Goal: Complete application form: Complete application form

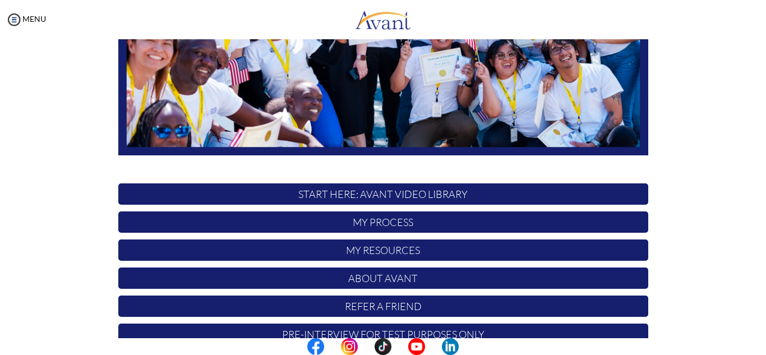
scroll to position [268, 0]
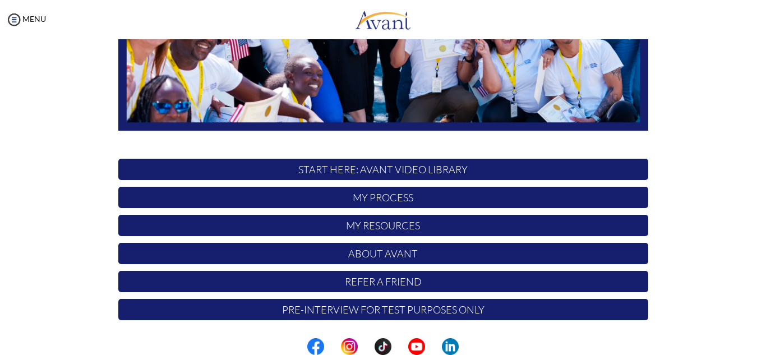
click at [394, 198] on p "My Process" at bounding box center [383, 197] width 530 height 21
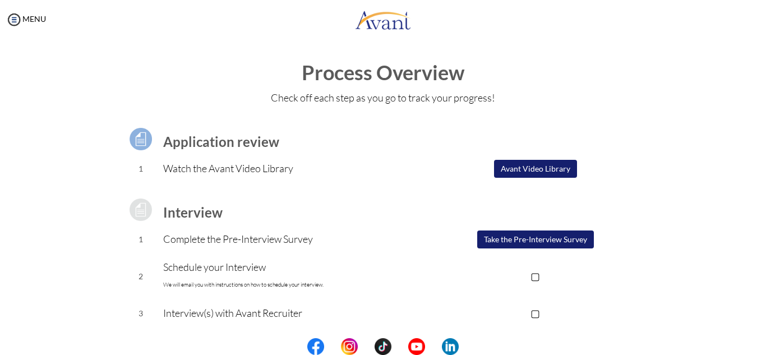
click at [518, 238] on button "Take the Pre-Interview Survey" at bounding box center [535, 239] width 117 height 18
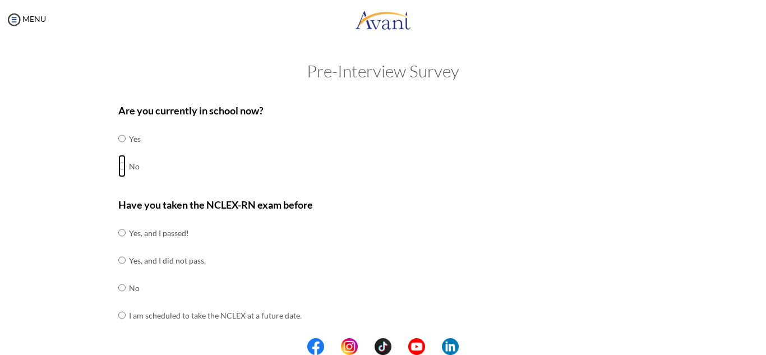
click at [118, 166] on input "radio" at bounding box center [121, 166] width 7 height 22
radio input "true"
click at [118, 265] on input "radio" at bounding box center [121, 260] width 7 height 22
radio input "true"
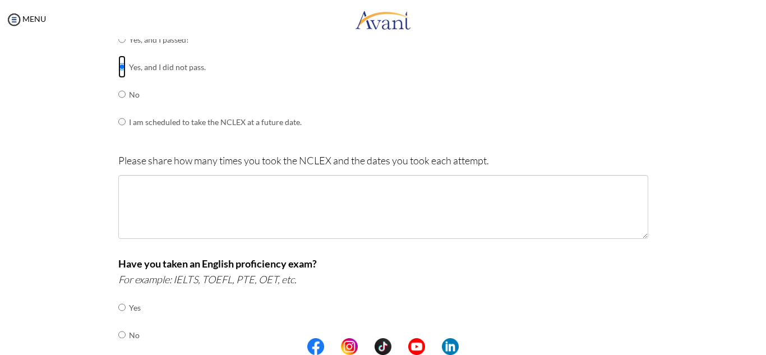
scroll to position [194, 0]
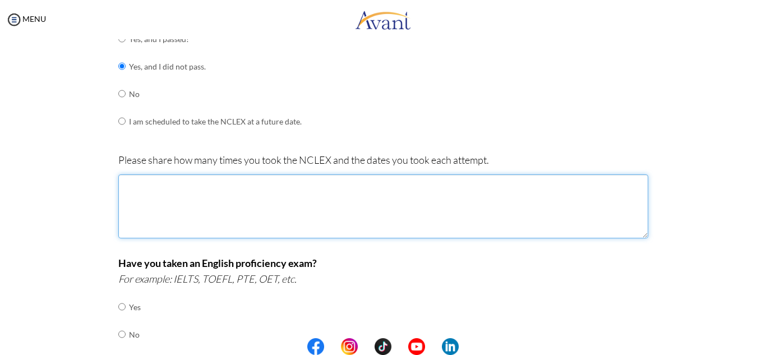
click at [139, 197] on textarea at bounding box center [383, 206] width 530 height 64
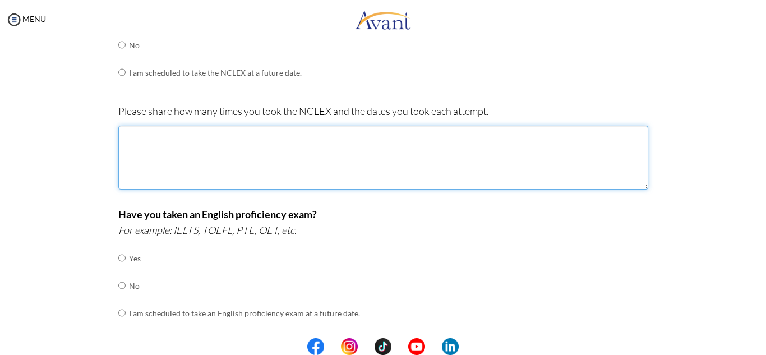
scroll to position [241, 0]
type textarea "i took it once on the 25/04/2024"
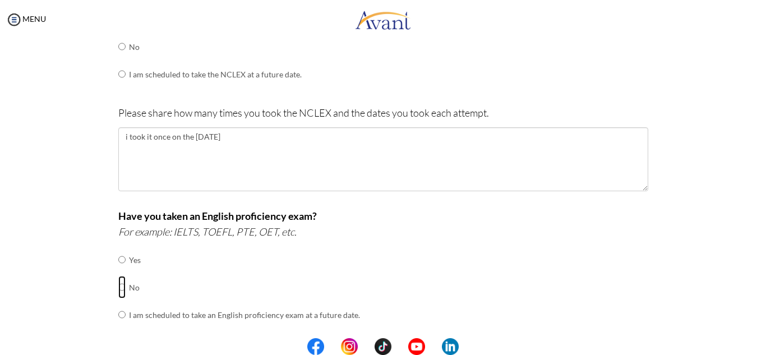
click at [119, 286] on input "radio" at bounding box center [121, 287] width 7 height 22
radio input "true"
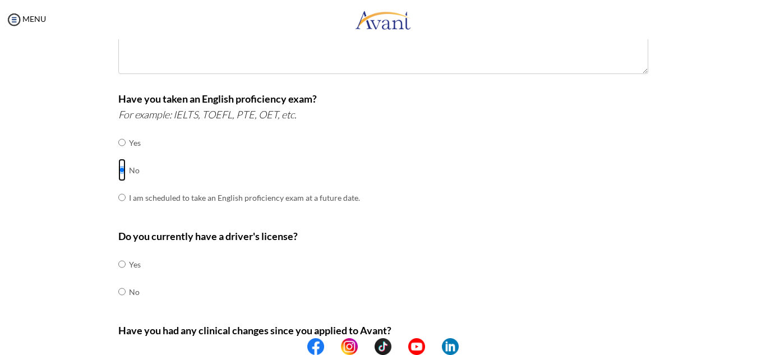
scroll to position [363, 0]
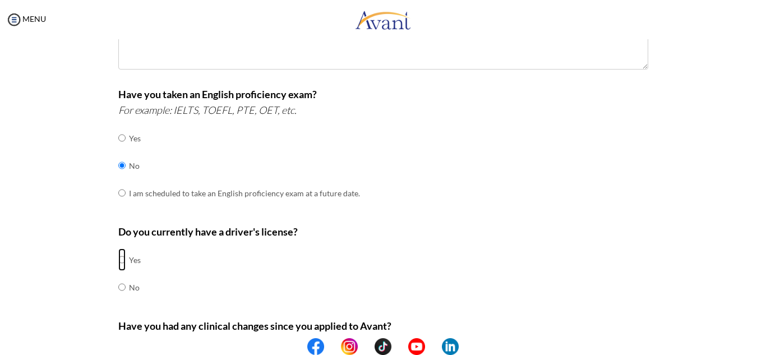
click at [118, 258] on input "radio" at bounding box center [121, 259] width 7 height 22
radio input "true"
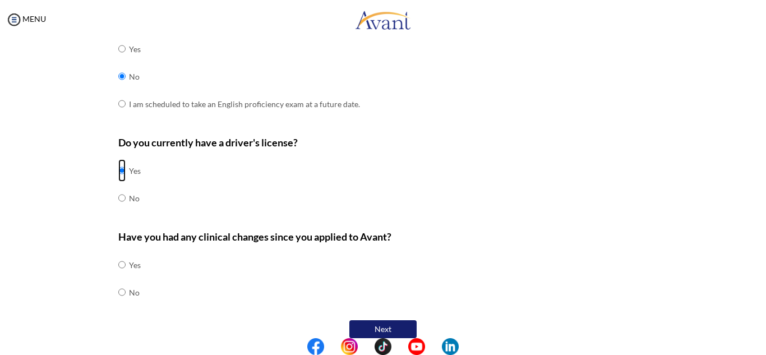
scroll to position [466, 0]
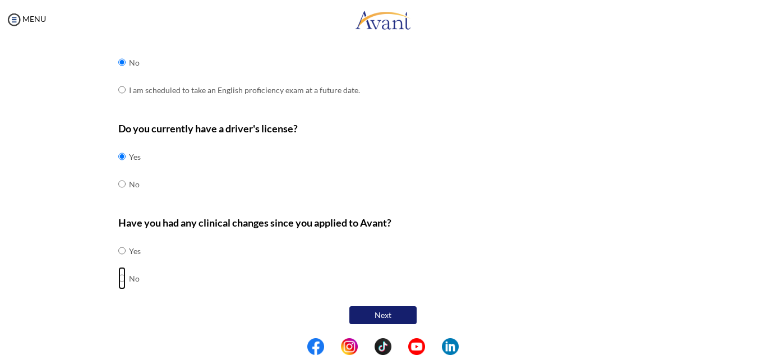
click at [118, 281] on input "radio" at bounding box center [121, 278] width 7 height 22
radio input "true"
click at [390, 316] on button "Next" at bounding box center [382, 315] width 67 height 18
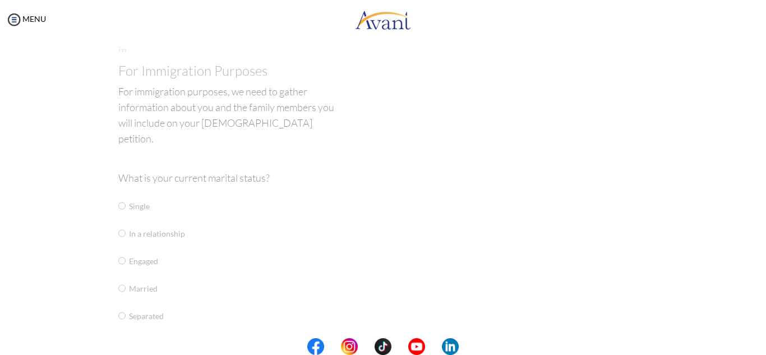
scroll to position [22, 0]
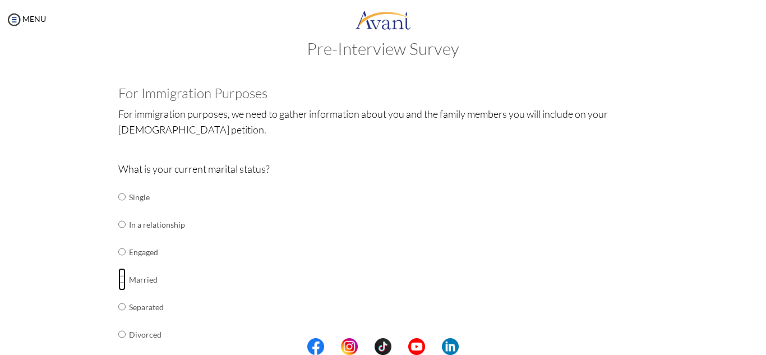
click at [118, 279] on input "radio" at bounding box center [121, 279] width 7 height 22
radio input "true"
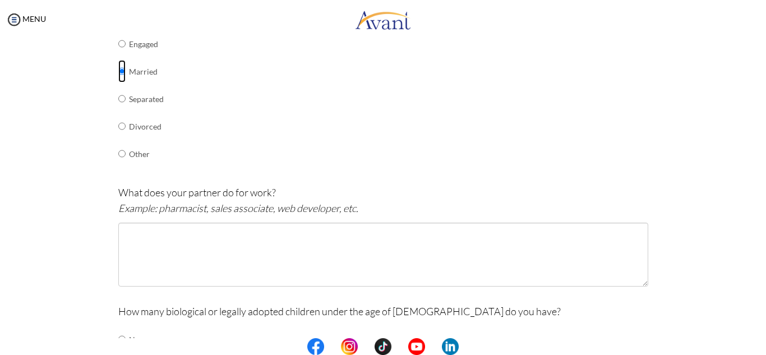
scroll to position [233, 0]
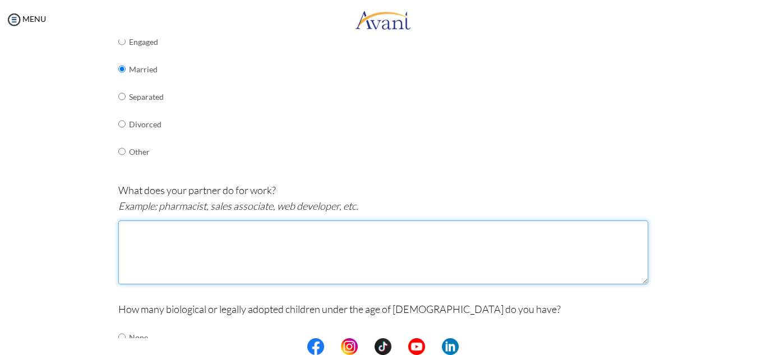
click at [168, 236] on textarea at bounding box center [383, 252] width 530 height 64
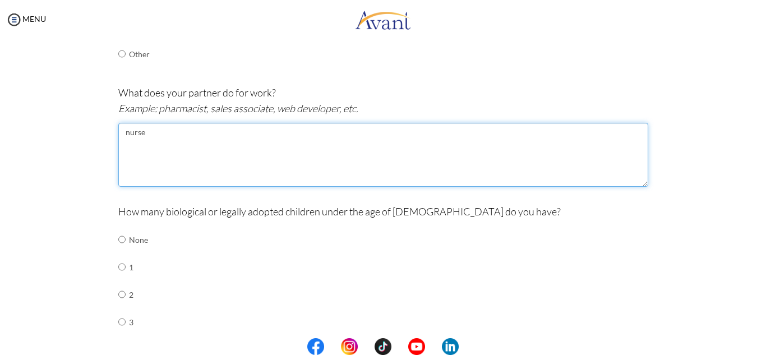
scroll to position [332, 0]
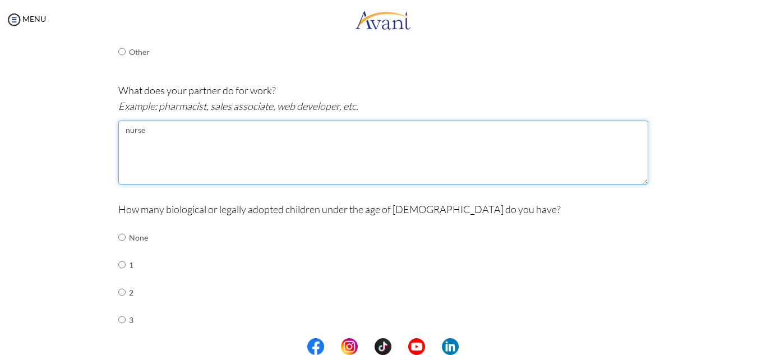
type textarea "nurse"
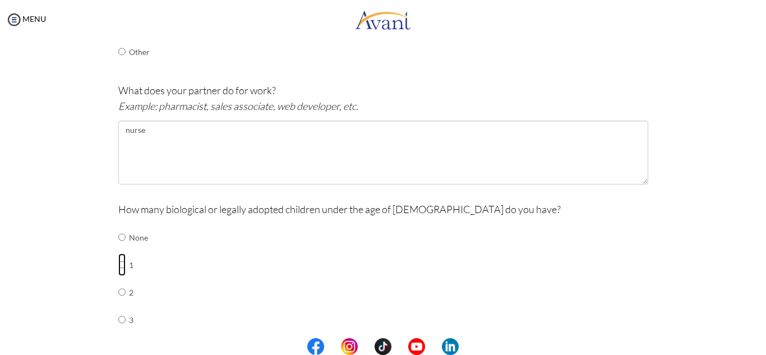
click at [118, 267] on input "radio" at bounding box center [121, 264] width 7 height 22
radio input "true"
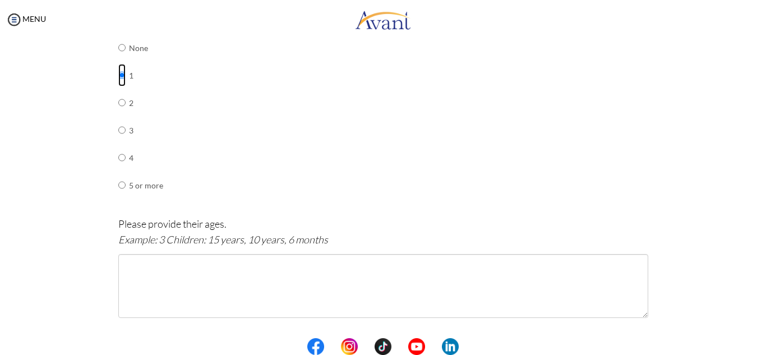
scroll to position [543, 0]
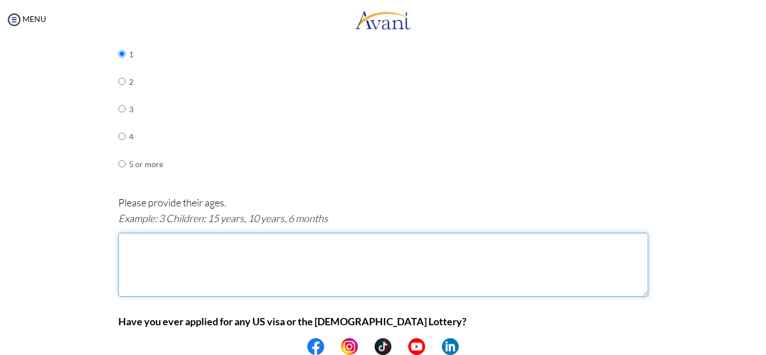
click at [128, 264] on textarea at bounding box center [383, 265] width 530 height 64
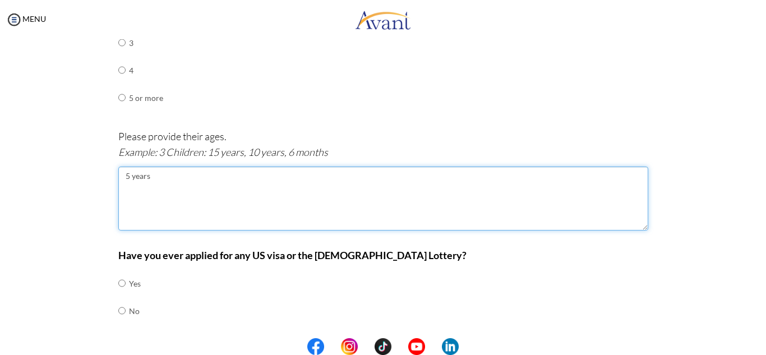
scroll to position [642, 0]
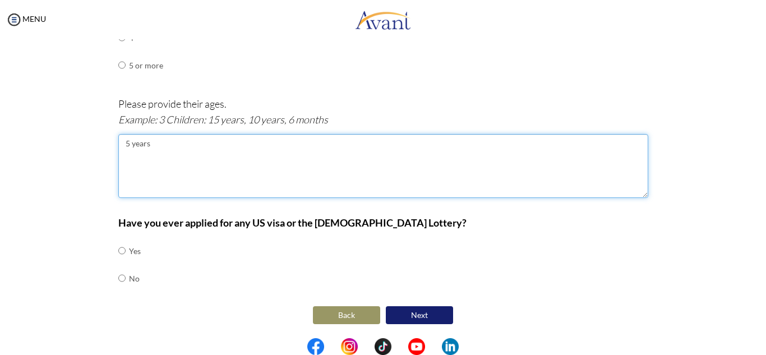
type textarea "5 years"
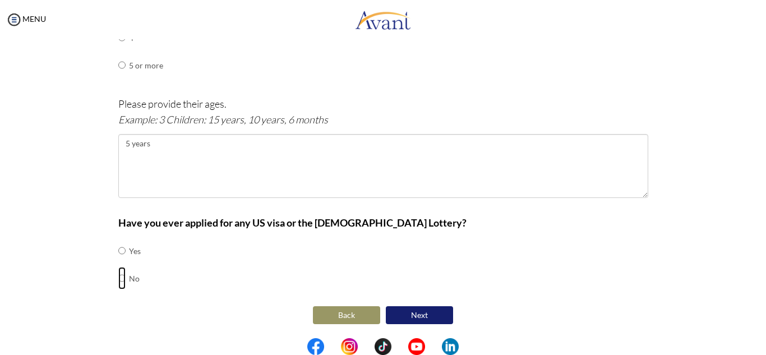
click at [121, 280] on input "radio" at bounding box center [121, 278] width 7 height 22
radio input "true"
click at [438, 313] on button "Next" at bounding box center [419, 315] width 67 height 18
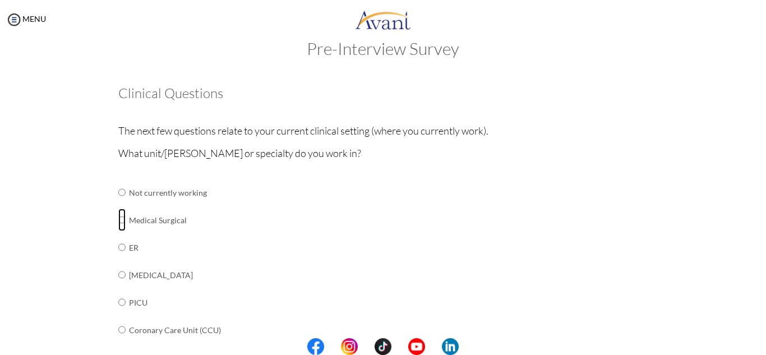
click at [119, 220] on input "radio" at bounding box center [121, 219] width 7 height 22
radio input "true"
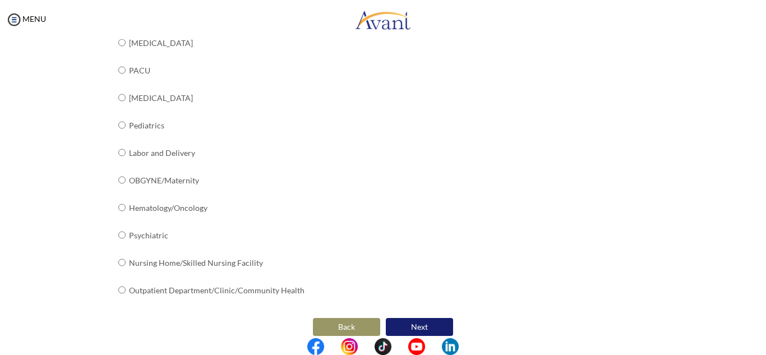
scroll to position [458, 0]
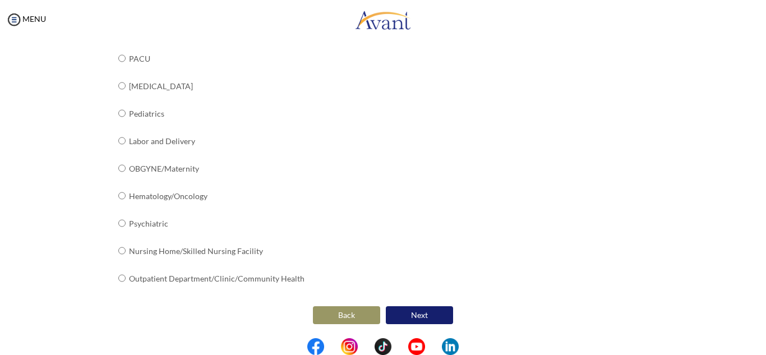
click at [416, 317] on button "Next" at bounding box center [419, 315] width 67 height 18
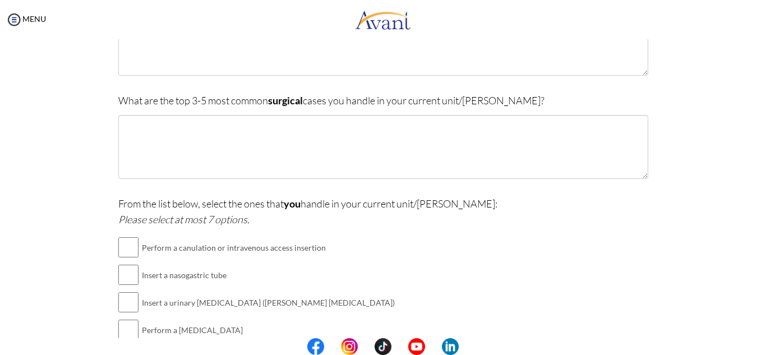
scroll to position [181, 0]
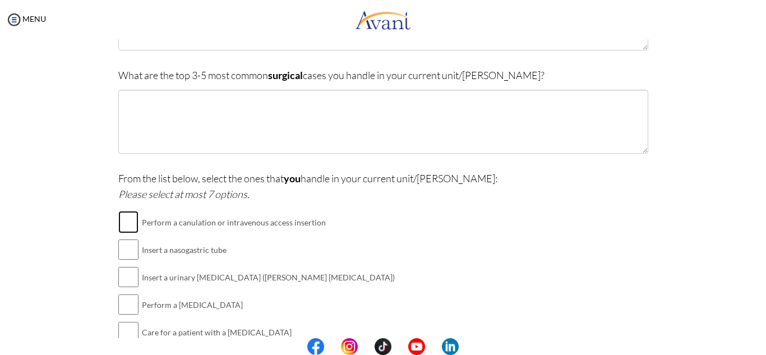
click at [122, 221] on input "checkbox" at bounding box center [128, 222] width 20 height 22
checkbox input "true"
click at [128, 248] on input "checkbox" at bounding box center [128, 249] width 20 height 22
checkbox input "true"
click at [129, 274] on input "checkbox" at bounding box center [128, 277] width 20 height 22
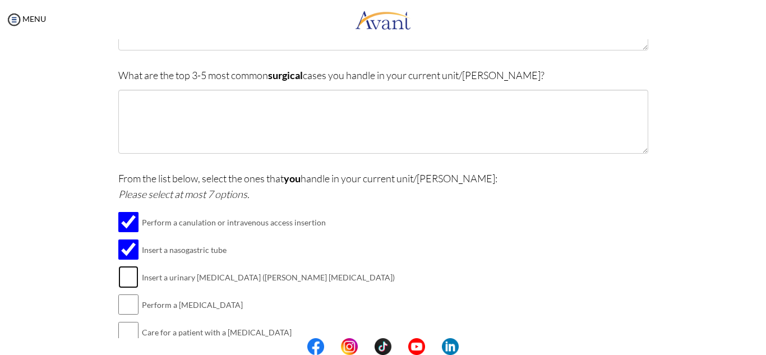
checkbox input "true"
click at [121, 308] on input "checkbox" at bounding box center [128, 304] width 20 height 22
checkbox input "true"
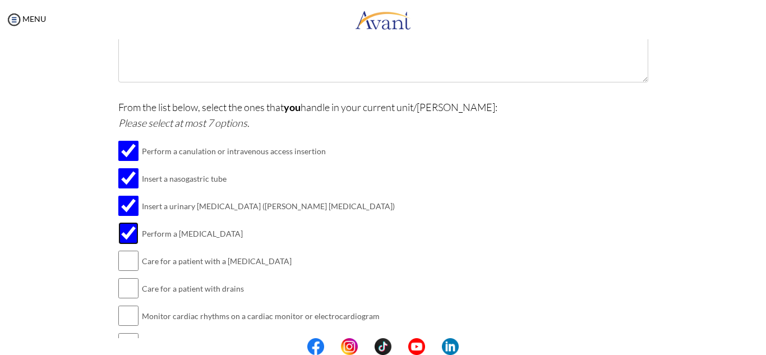
scroll to position [256, 0]
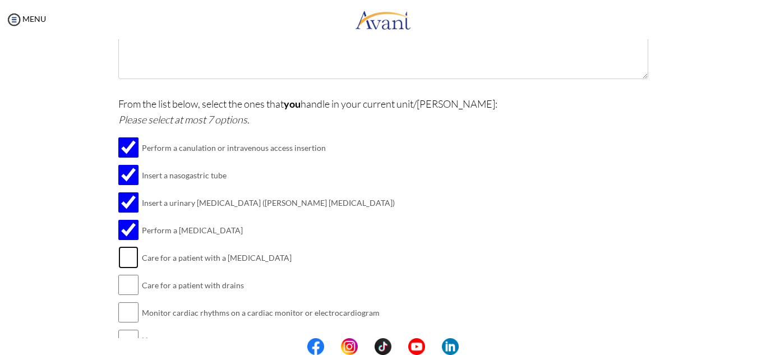
click at [122, 253] on input "checkbox" at bounding box center [128, 257] width 20 height 22
checkbox input "true"
click at [124, 282] on input "checkbox" at bounding box center [128, 285] width 20 height 22
checkbox input "true"
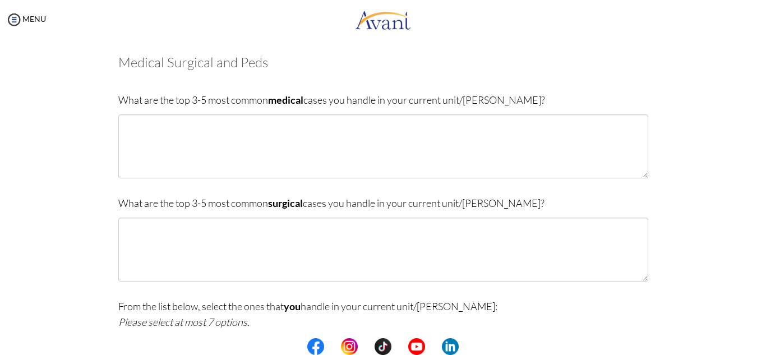
scroll to position [317, 0]
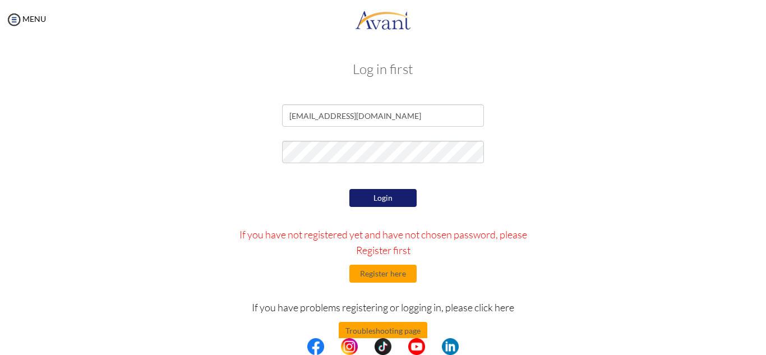
click at [388, 199] on button "Login" at bounding box center [382, 198] width 67 height 18
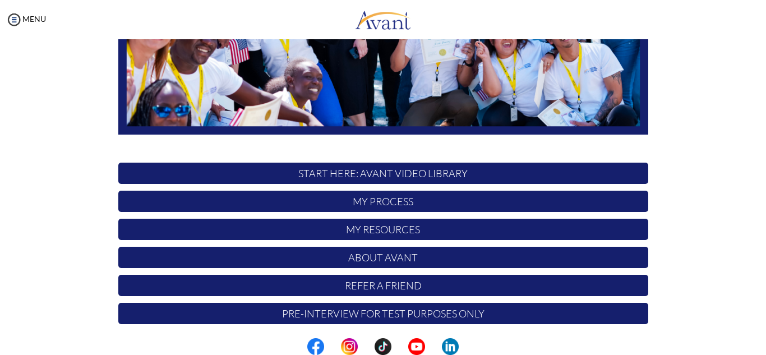
scroll to position [268, 0]
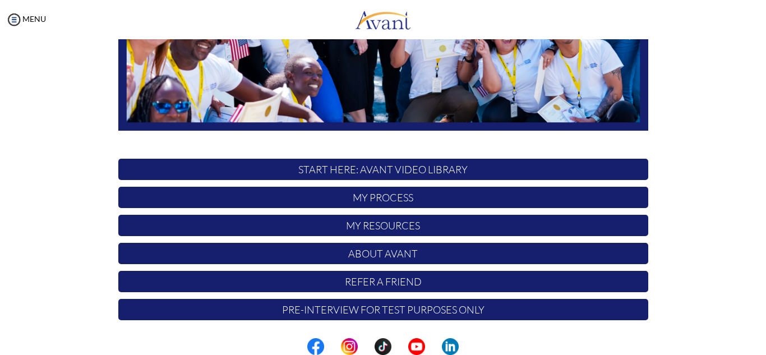
click at [399, 196] on p "My Process" at bounding box center [383, 197] width 530 height 21
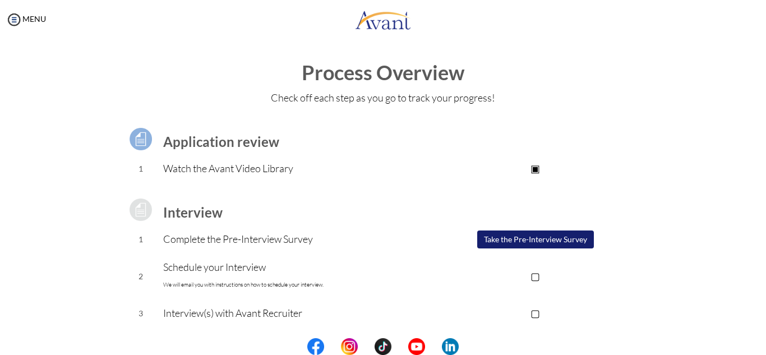
click at [554, 239] on button "Take the Pre-Interview Survey" at bounding box center [535, 239] width 117 height 18
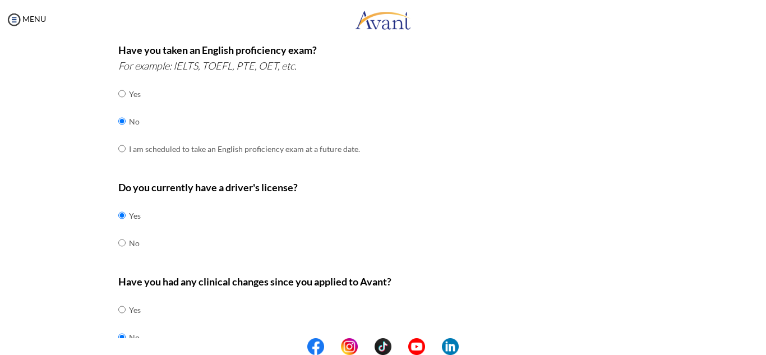
scroll to position [466, 0]
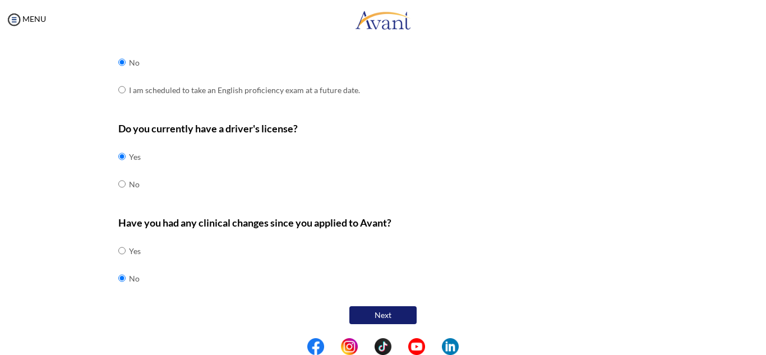
click at [381, 314] on button "Next" at bounding box center [382, 315] width 67 height 18
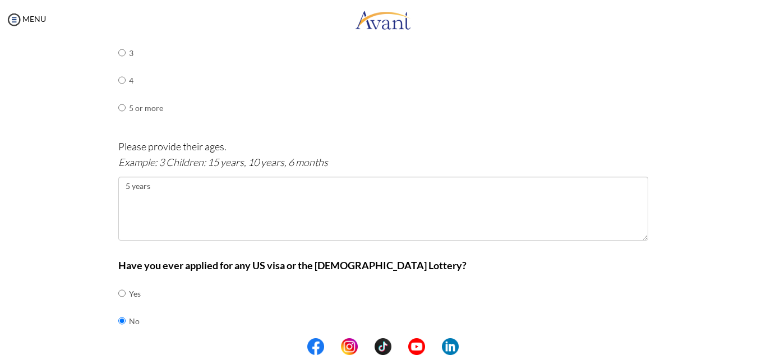
scroll to position [642, 0]
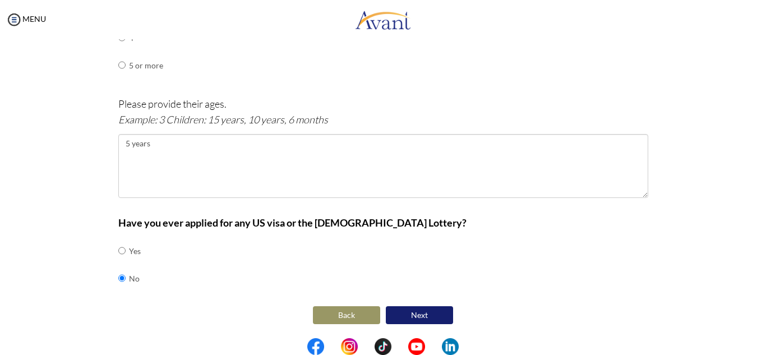
click at [419, 312] on button "Next" at bounding box center [419, 315] width 67 height 18
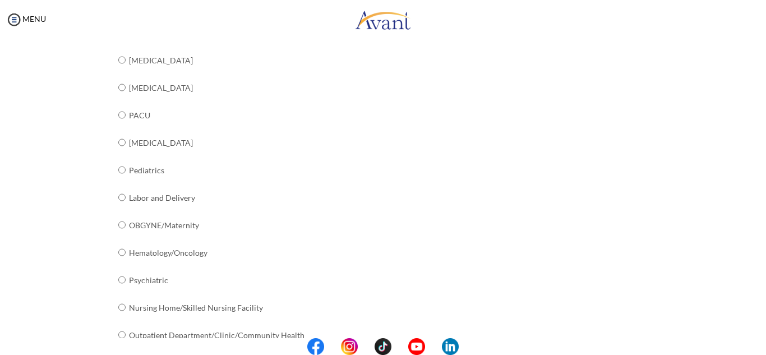
scroll to position [458, 0]
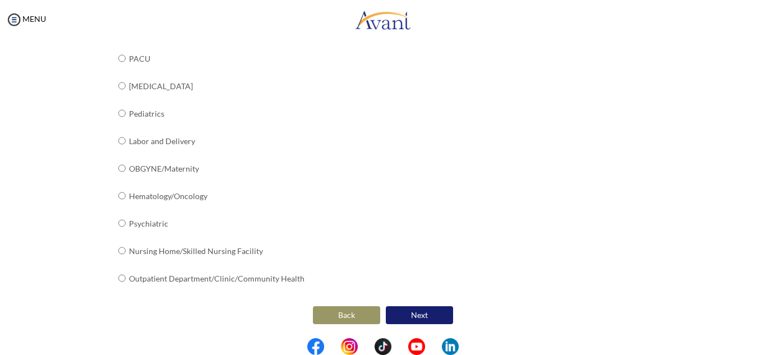
click at [411, 317] on button "Next" at bounding box center [419, 315] width 67 height 18
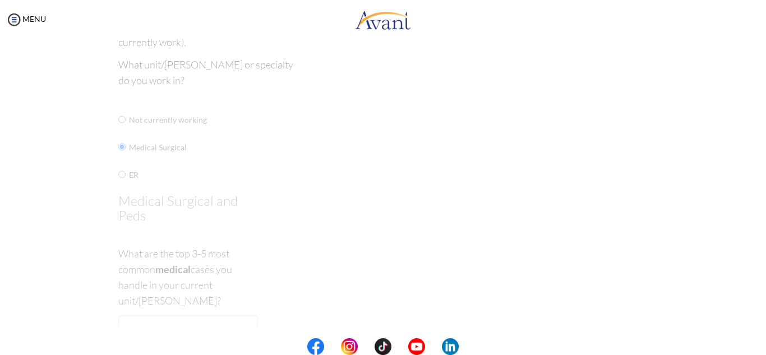
scroll to position [22, 0]
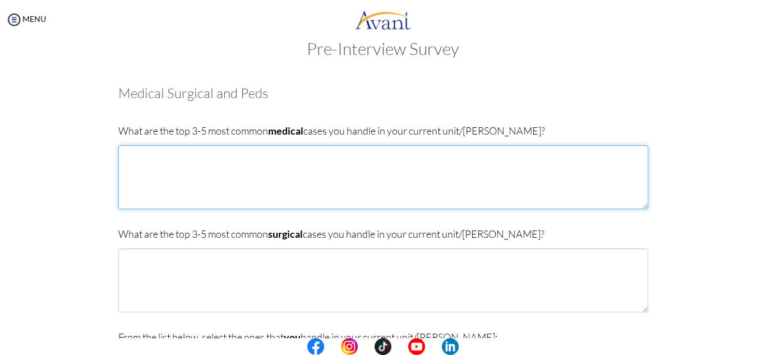
click at [154, 164] on textarea at bounding box center [383, 177] width 530 height 64
type textarea "g"
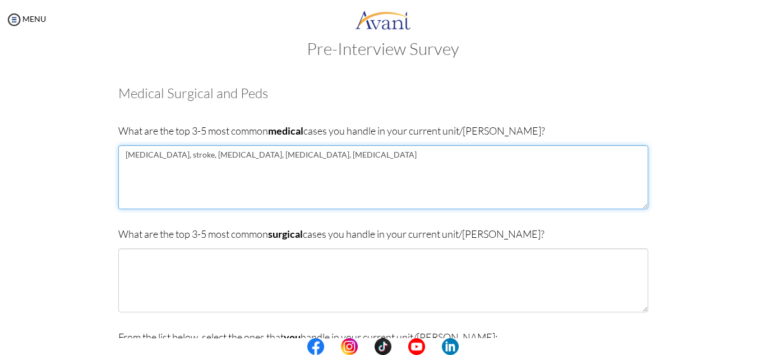
type textarea "Hypertension, stroke, Diabetes, Acute kidney injury, Heart failure"
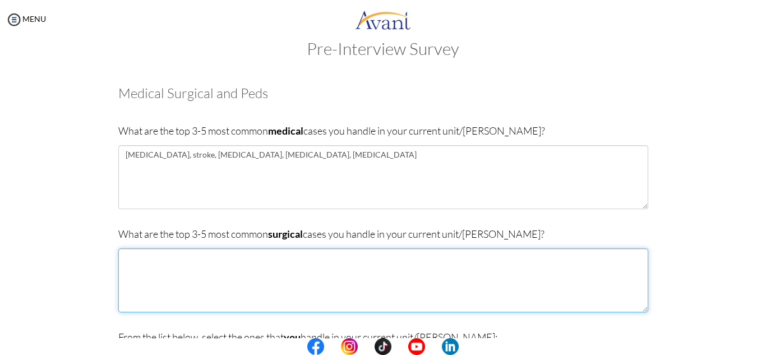
click at [173, 263] on textarea at bounding box center [383, 280] width 530 height 64
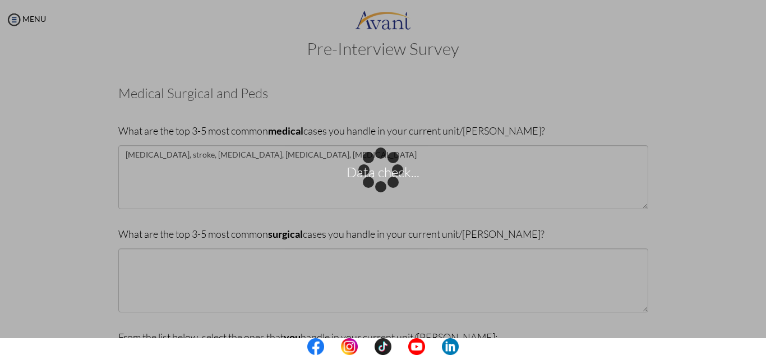
click at [375, 186] on div "Data check..." at bounding box center [383, 178] width 16 height 16
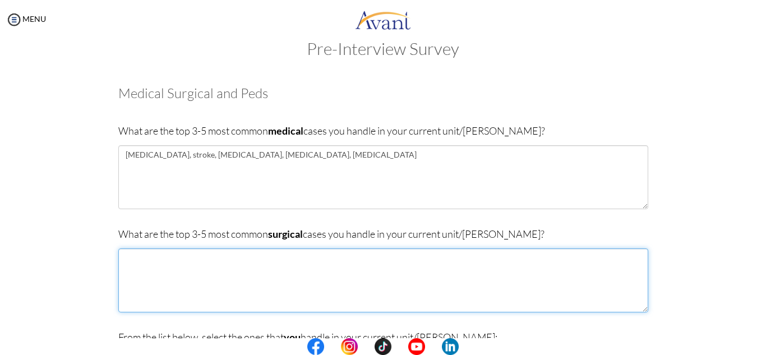
click at [159, 277] on textarea at bounding box center [383, 280] width 530 height 64
type textarea "a"
click at [248, 259] on textarea "Acute abdomen, appendicitis, Hernia,Tonsilitis" at bounding box center [383, 280] width 530 height 64
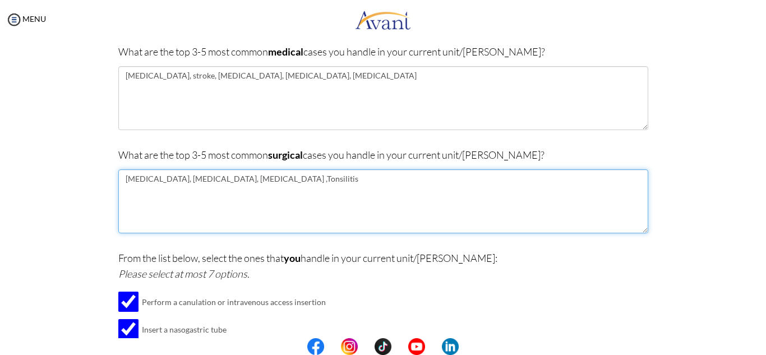
scroll to position [113, 0]
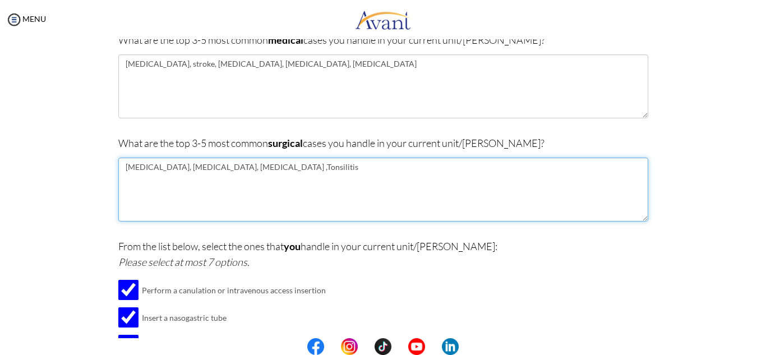
click at [247, 168] on textarea "Acute abdomen, appendicitis, Hernia ,Tonsilitis" at bounding box center [383, 189] width 530 height 64
click at [304, 169] on textarea "Acute abdomen, appendicitis, Hernia repairs ,Tonsilitis" at bounding box center [383, 189] width 530 height 64
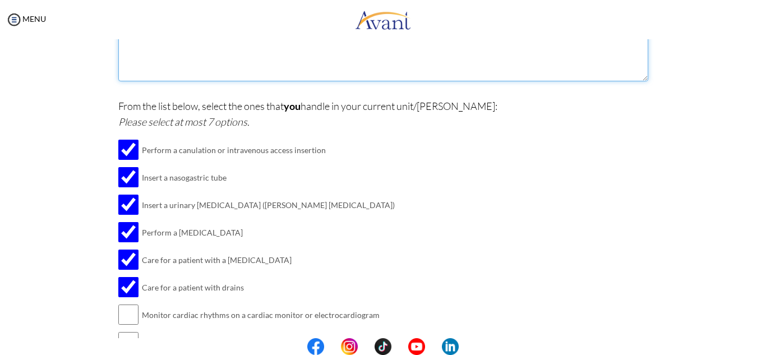
scroll to position [317, 0]
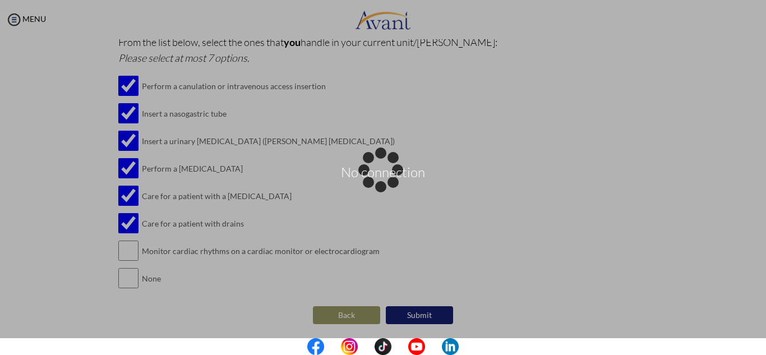
type textarea "Acute abdomen, appendicitis, Hernia repairs ,Tonsilectomy"
click at [375, 186] on div "Data check..." at bounding box center [383, 178] width 16 height 16
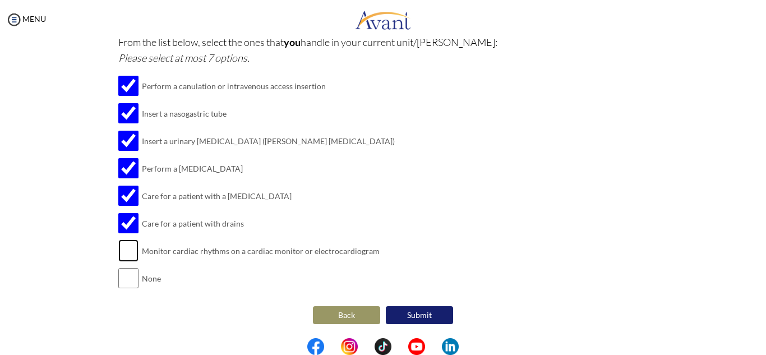
click at [129, 252] on input "checkbox" at bounding box center [128, 250] width 20 height 22
checkbox input "true"
click at [429, 312] on button "Submit" at bounding box center [419, 315] width 67 height 18
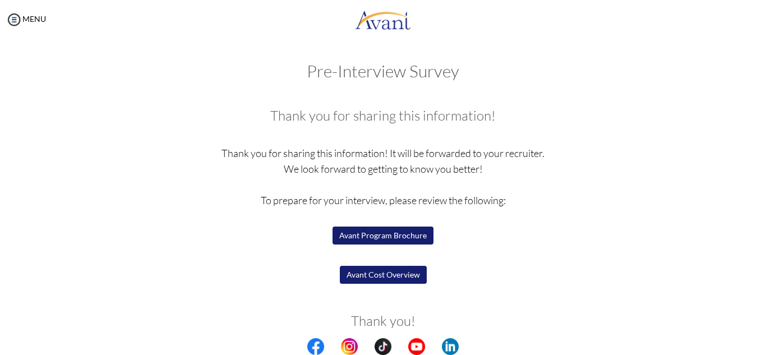
click at [395, 235] on button "Avant Program Brochure" at bounding box center [382, 235] width 101 height 18
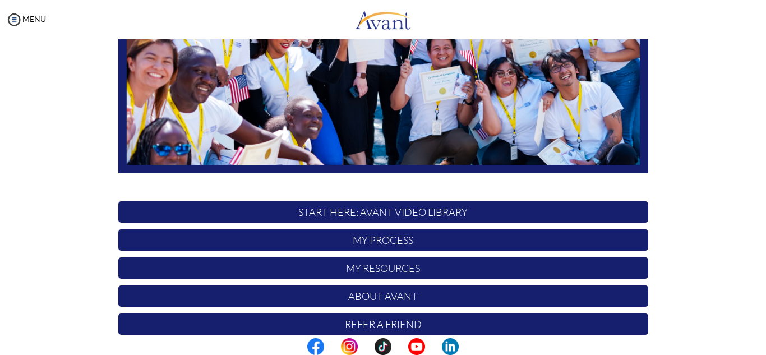
scroll to position [268, 0]
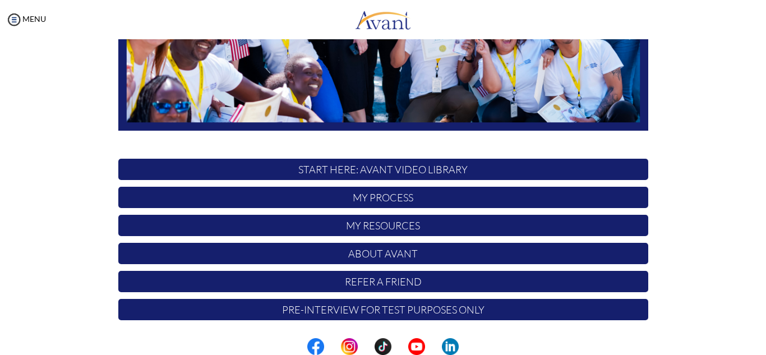
click at [381, 202] on p "My Process" at bounding box center [383, 197] width 530 height 21
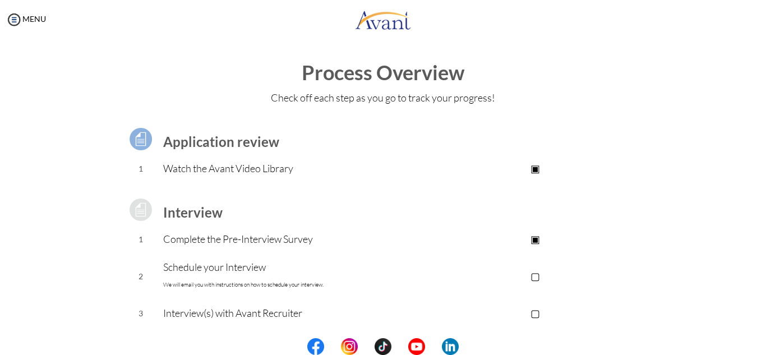
click at [534, 240] on p "▣" at bounding box center [535, 239] width 225 height 16
